Goal: Navigation & Orientation: Understand site structure

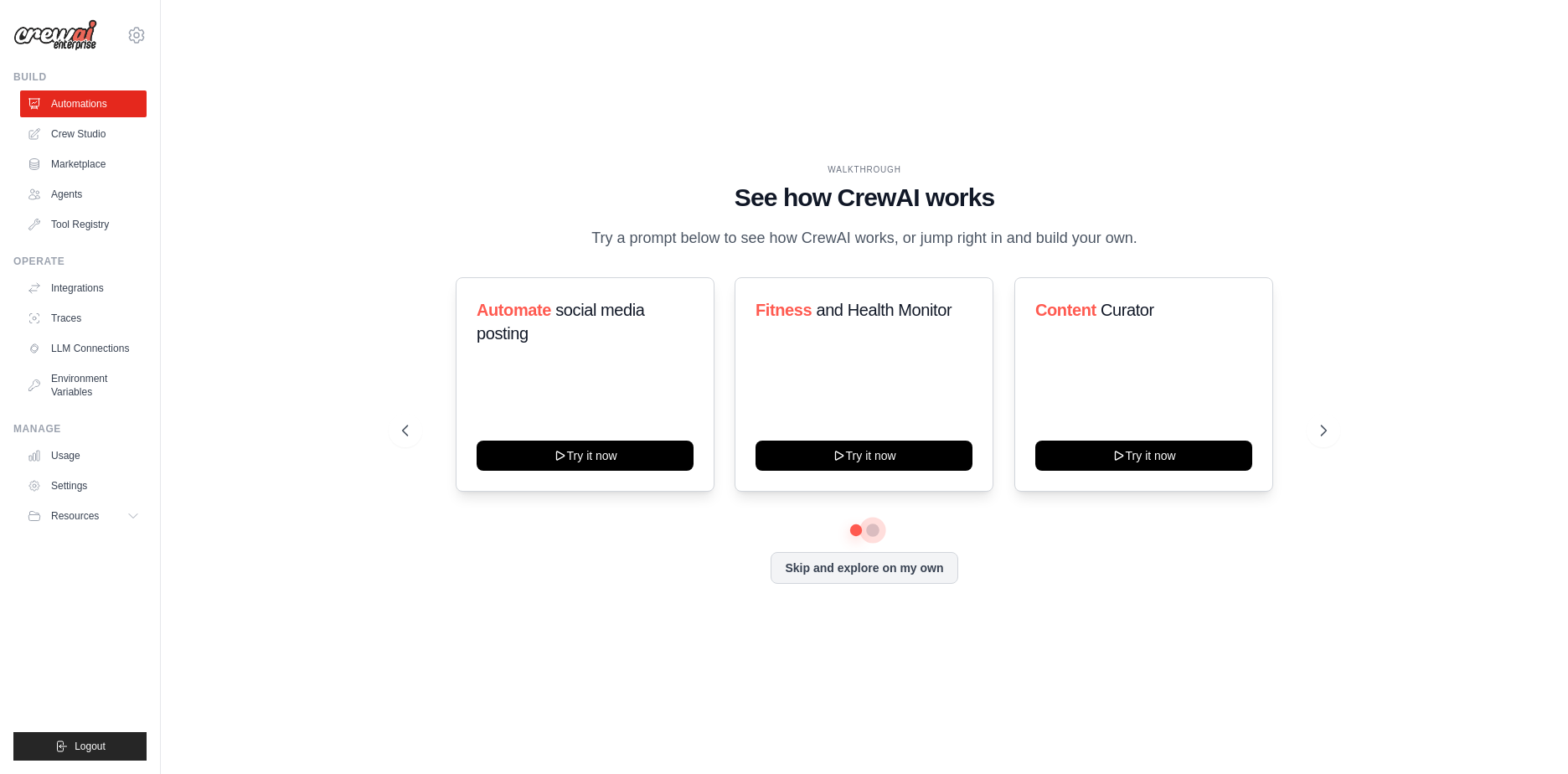
click at [873, 530] on button at bounding box center [872, 530] width 14 height 14
click at [857, 529] on button at bounding box center [856, 530] width 12 height 12
click at [874, 526] on button at bounding box center [872, 530] width 12 height 12
click at [1329, 430] on icon at bounding box center [1326, 430] width 17 height 17
click at [849, 569] on button "Skip and explore on my own" at bounding box center [864, 565] width 186 height 32
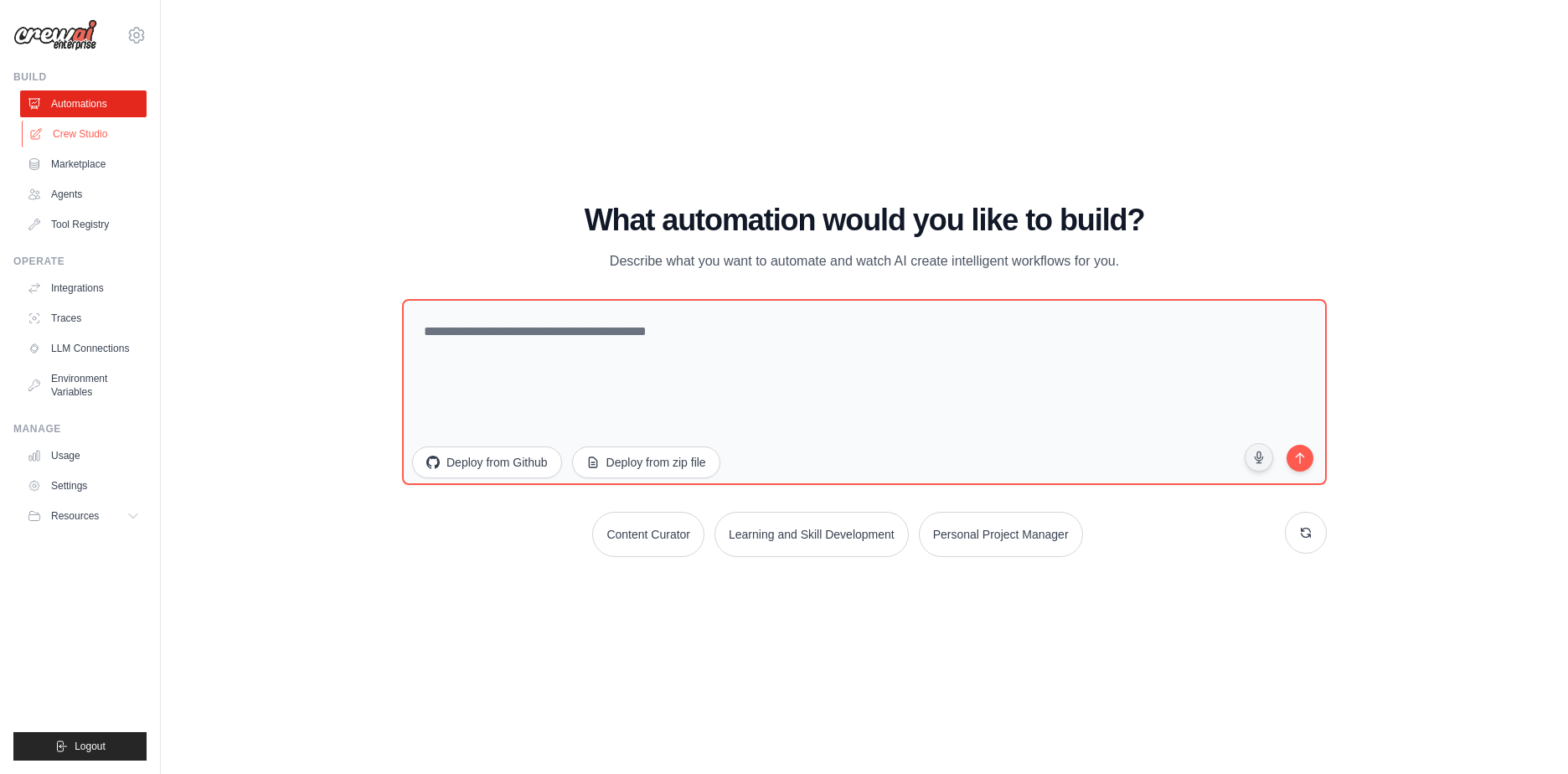
click at [87, 137] on link "Crew Studio" at bounding box center [85, 134] width 127 height 27
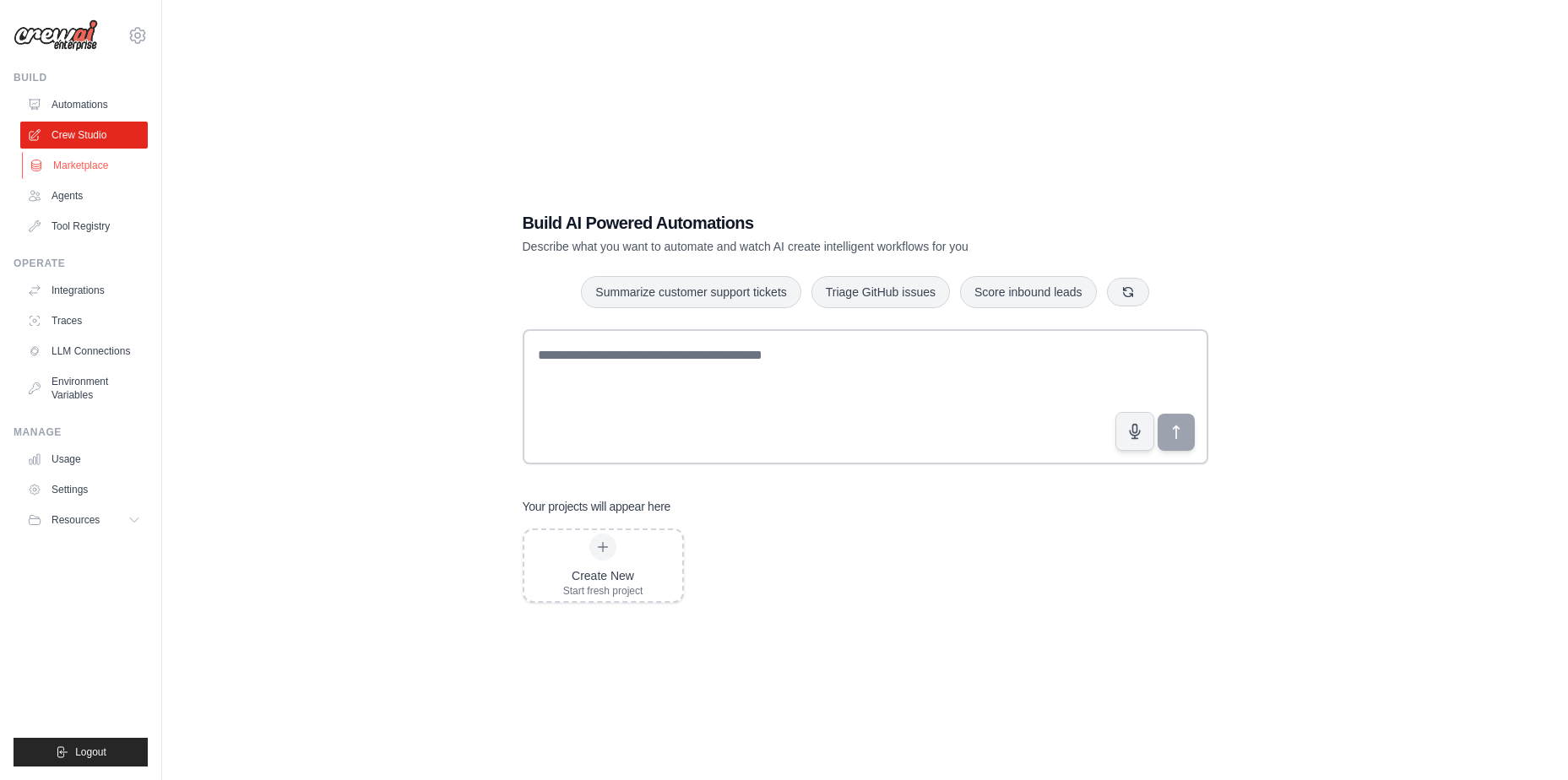
click at [84, 164] on link "Marketplace" at bounding box center [86, 166] width 128 height 27
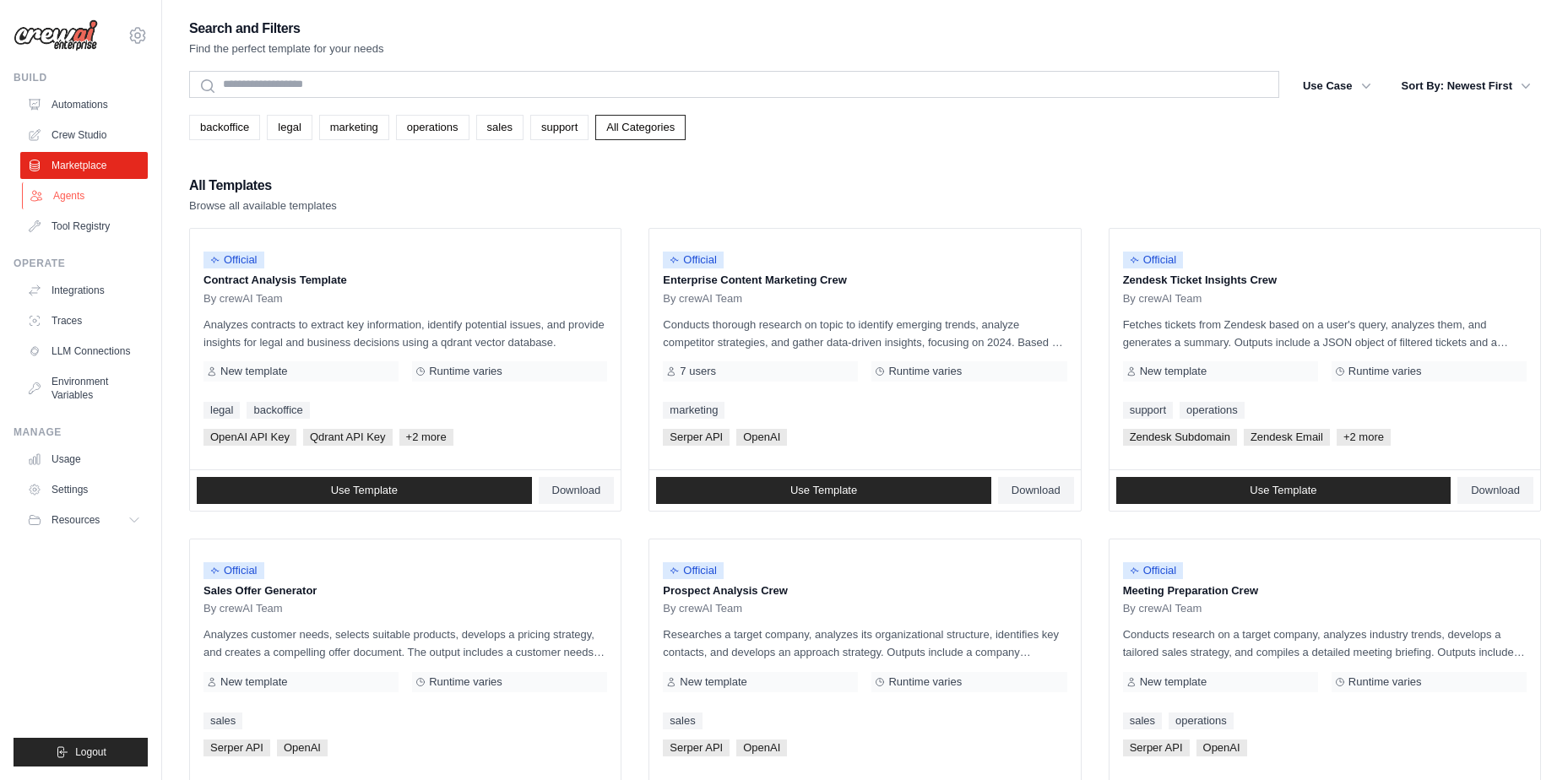
click at [65, 200] on link "Agents" at bounding box center [86, 196] width 128 height 27
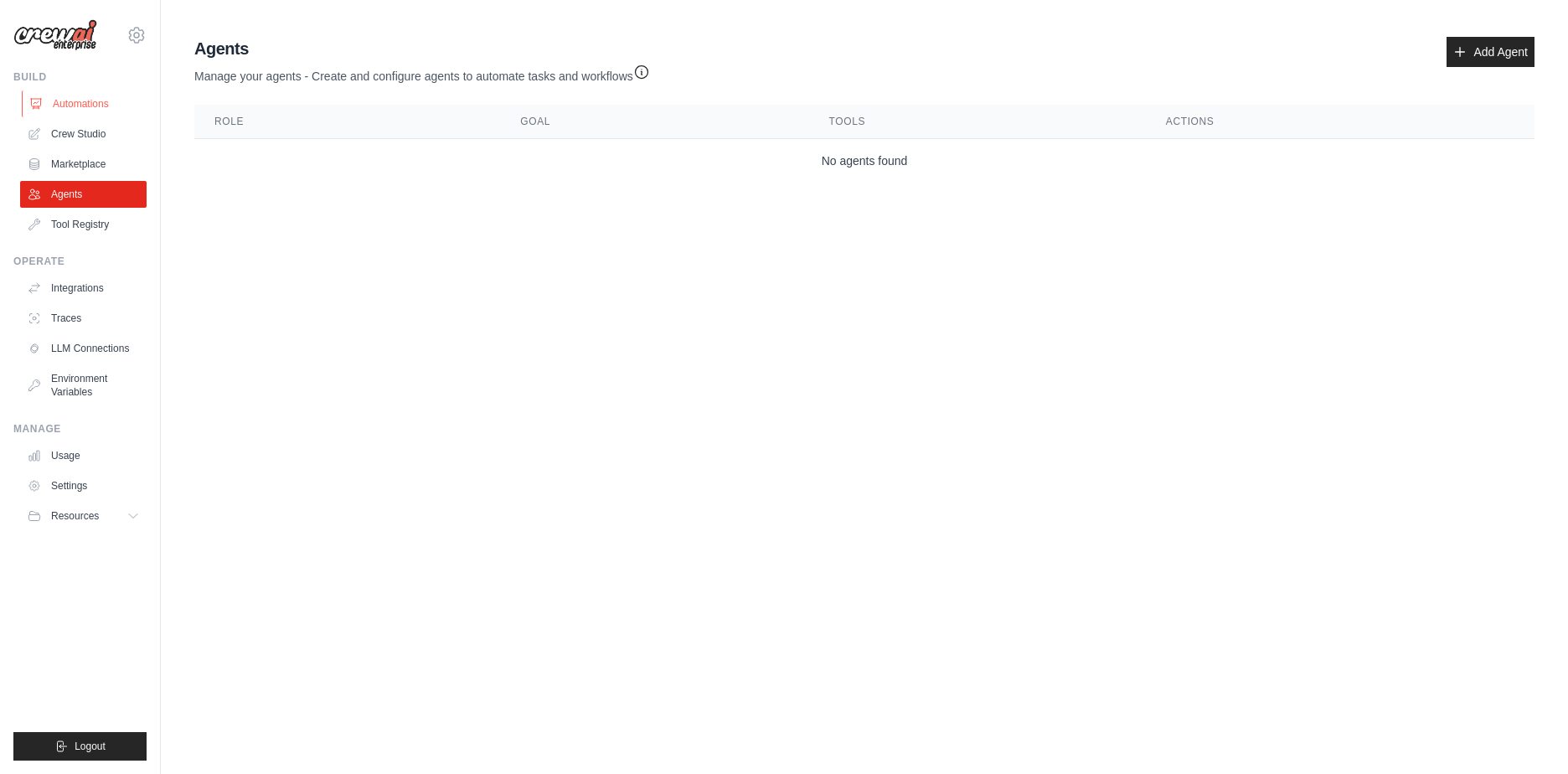
click at [74, 104] on link "Automations" at bounding box center [85, 104] width 127 height 27
